Goal: Find specific page/section: Find specific page/section

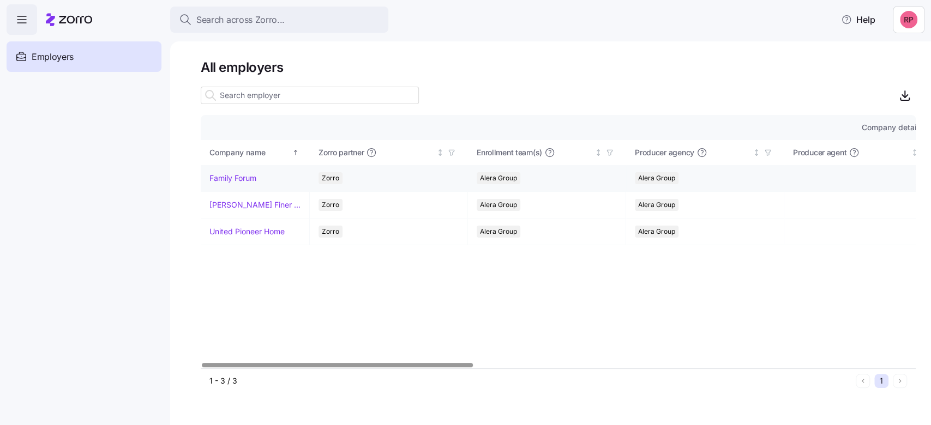
click at [217, 173] on link "Family Forum" at bounding box center [232, 178] width 47 height 11
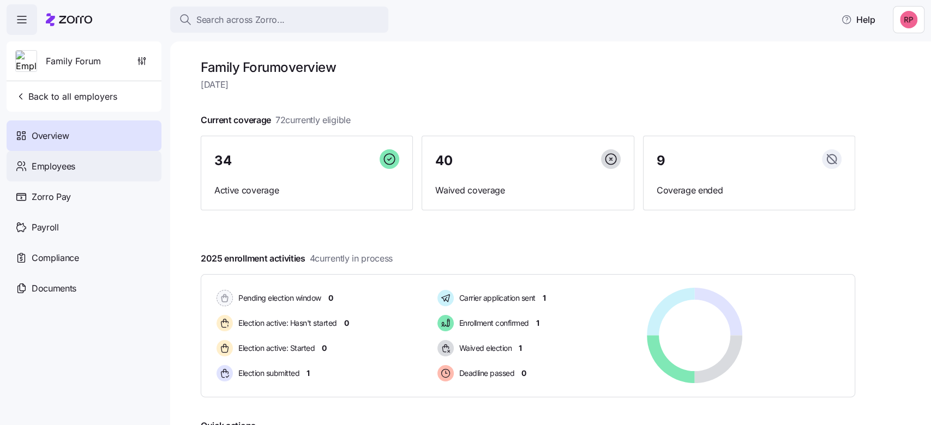
click at [57, 171] on span "Employees" at bounding box center [54, 167] width 44 height 14
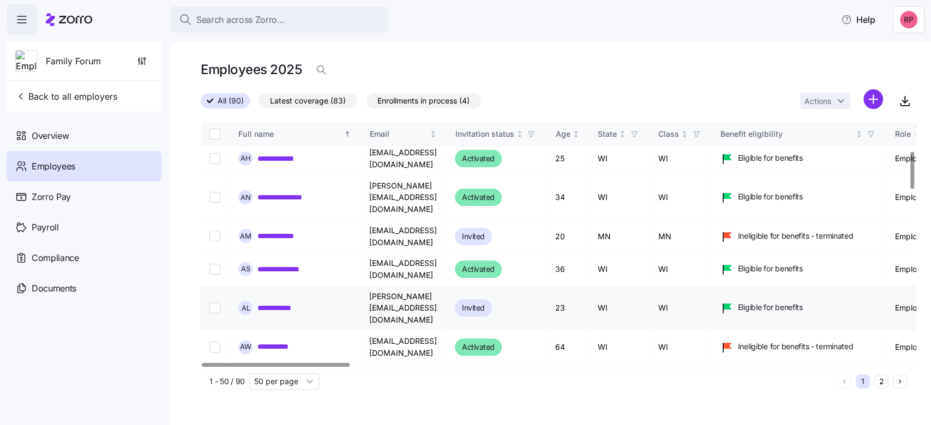
scroll to position [218, 0]
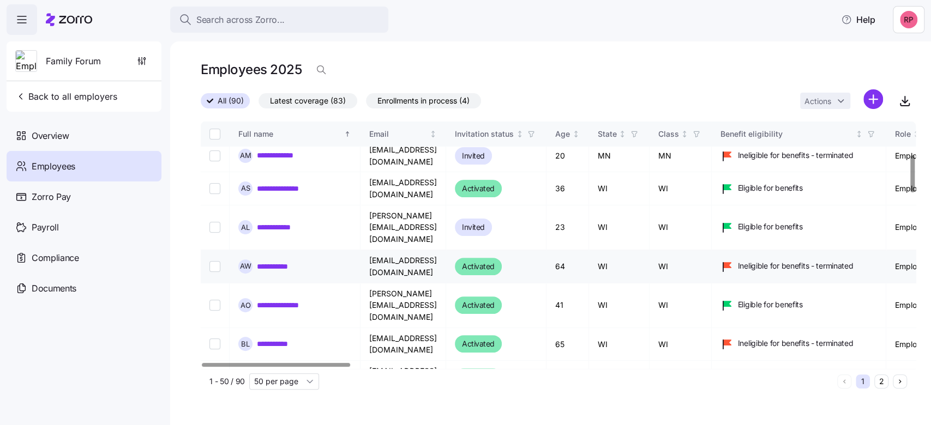
click at [287, 261] on link "**********" at bounding box center [280, 266] width 46 height 11
